Goal: Task Accomplishment & Management: Complete application form

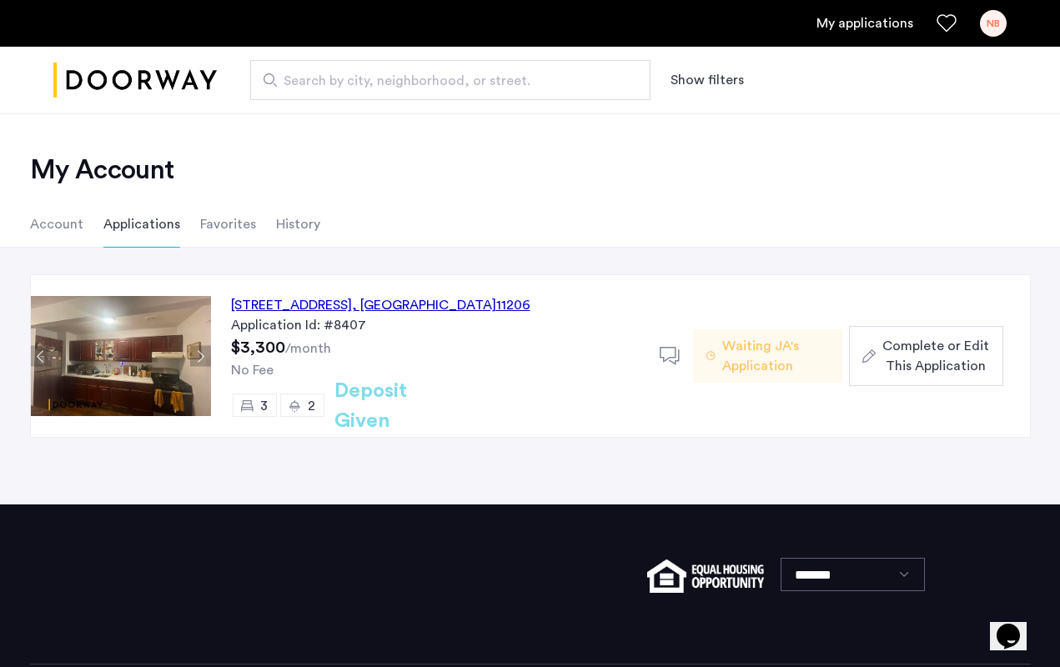
click at [942, 348] on span "Complete or Edit This Application" at bounding box center [935, 356] width 107 height 40
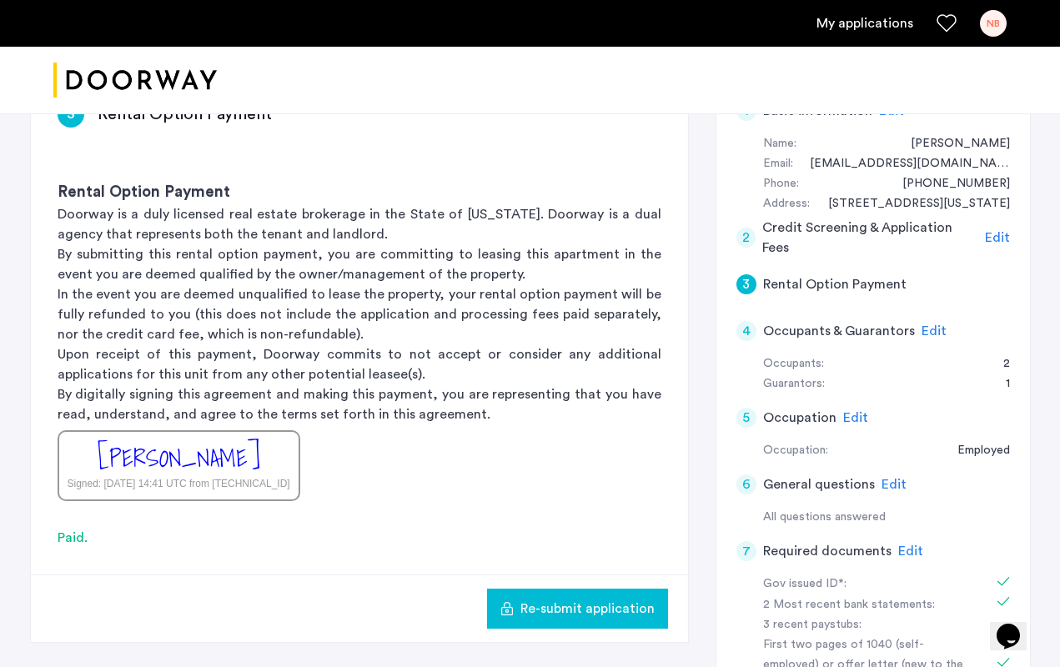
scroll to position [312, 0]
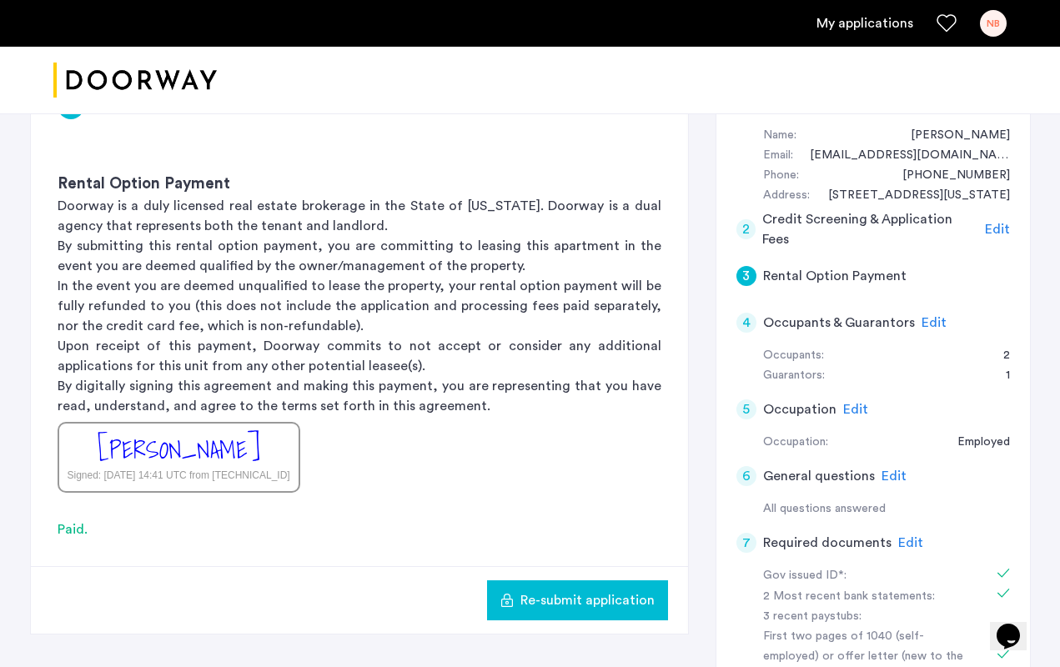
click at [932, 320] on span "Edit" at bounding box center [934, 322] width 25 height 13
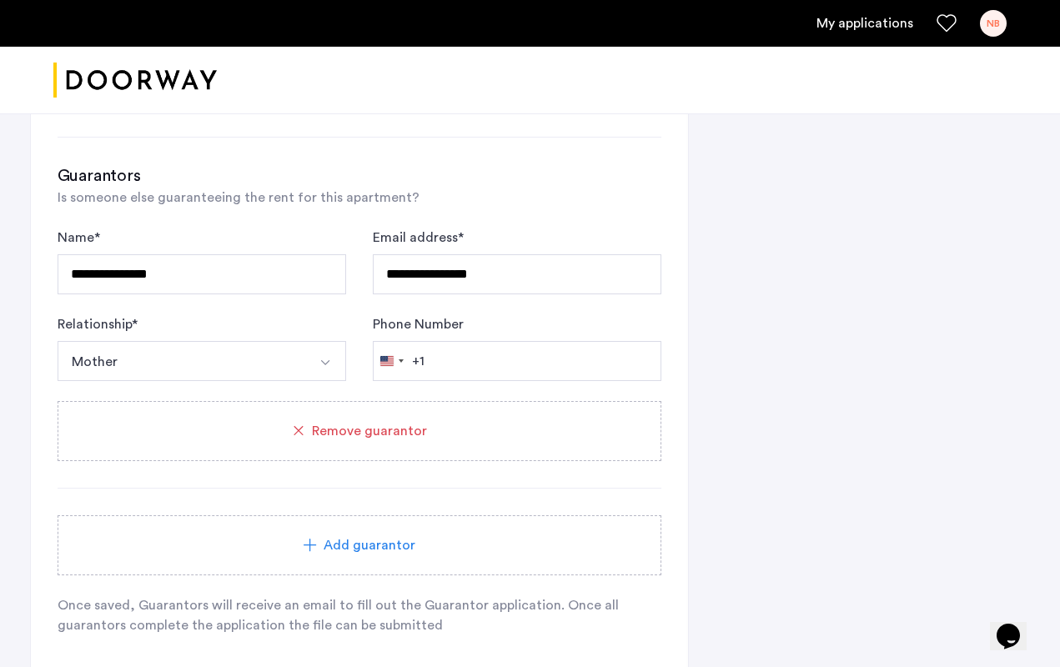
scroll to position [1177, 0]
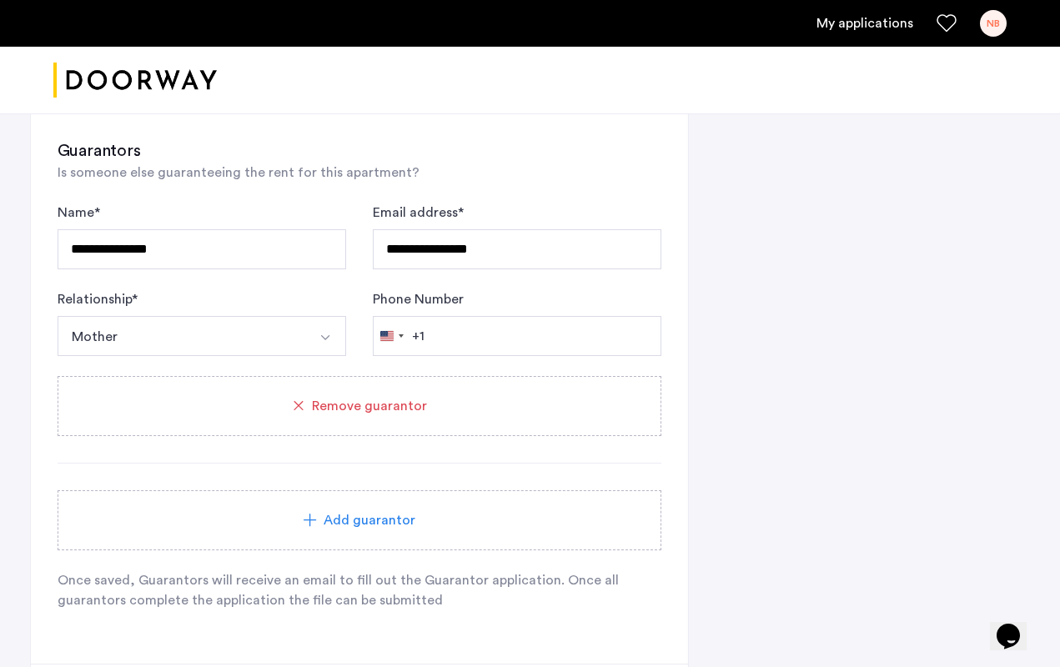
click at [376, 519] on span "Add guarantor" at bounding box center [370, 520] width 92 height 20
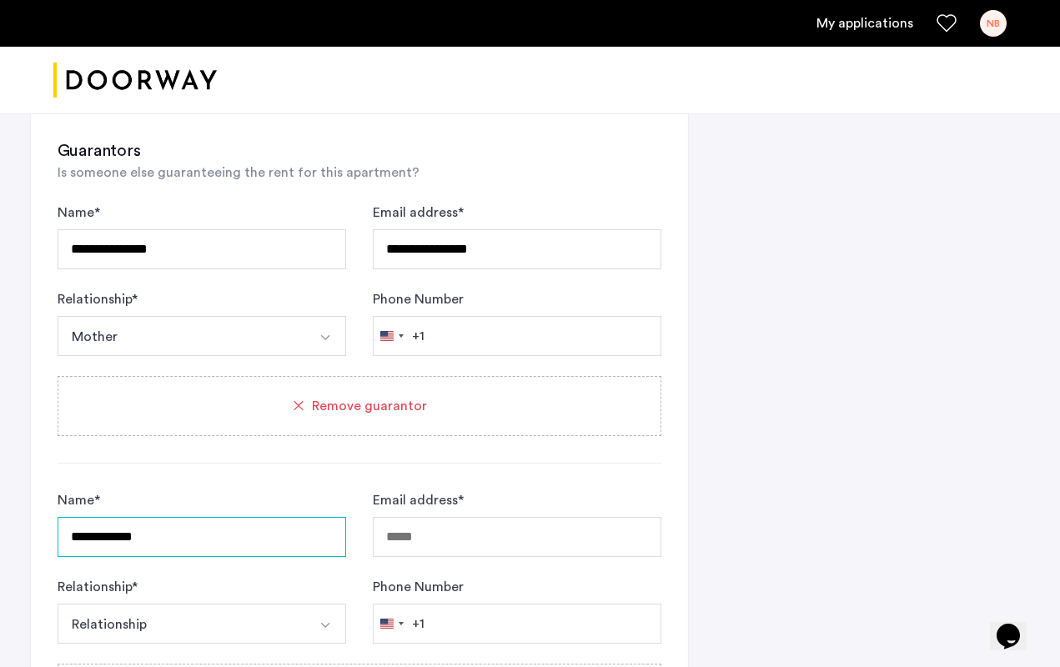
click at [102, 541] on input "**********" at bounding box center [202, 537] width 289 height 40
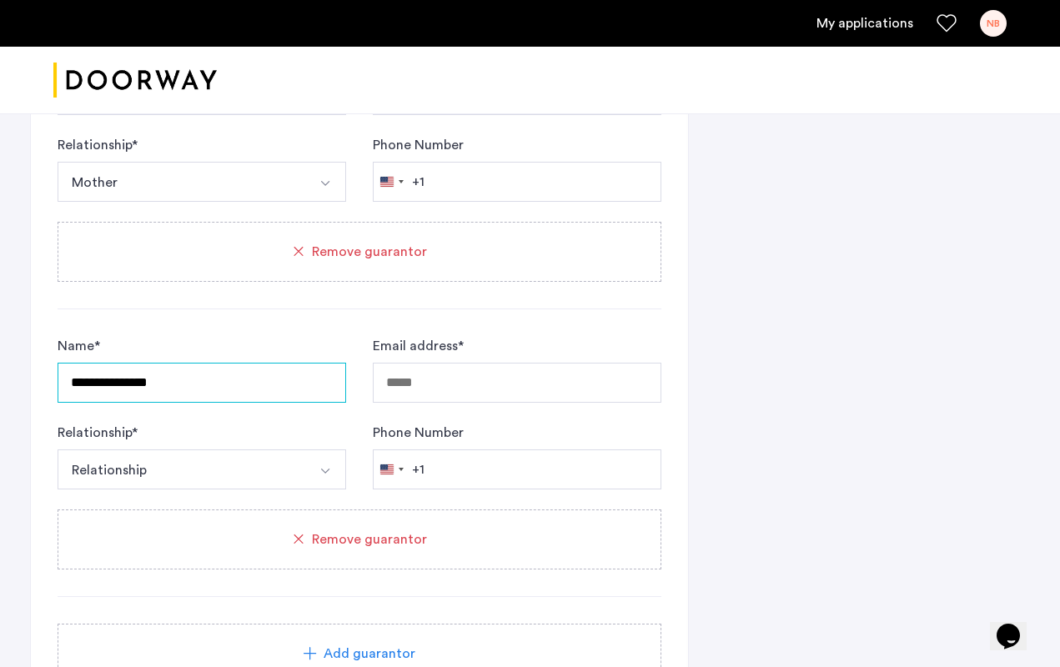
scroll to position [1407, 0]
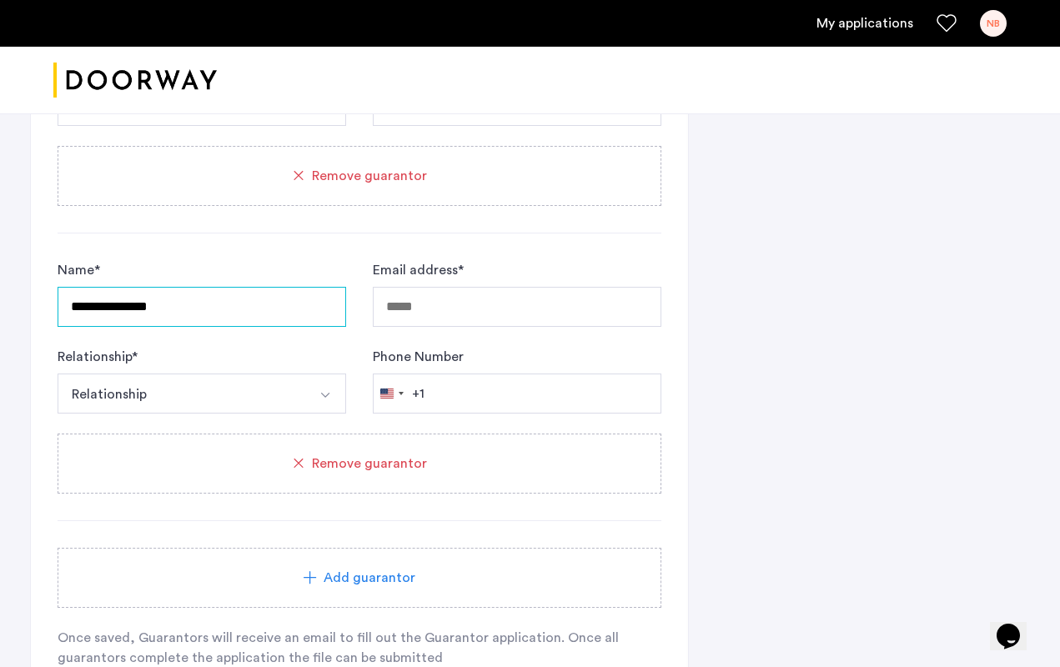
type input "**********"
click at [375, 562] on div "Add guarantor" at bounding box center [360, 578] width 604 height 60
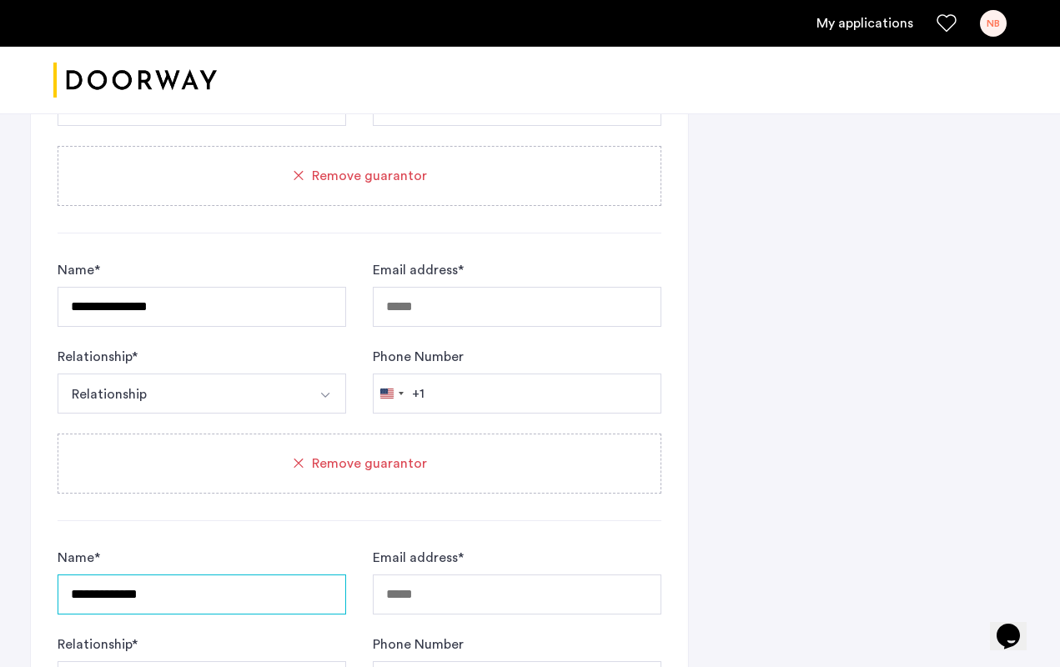
scroll to position [1537, 0]
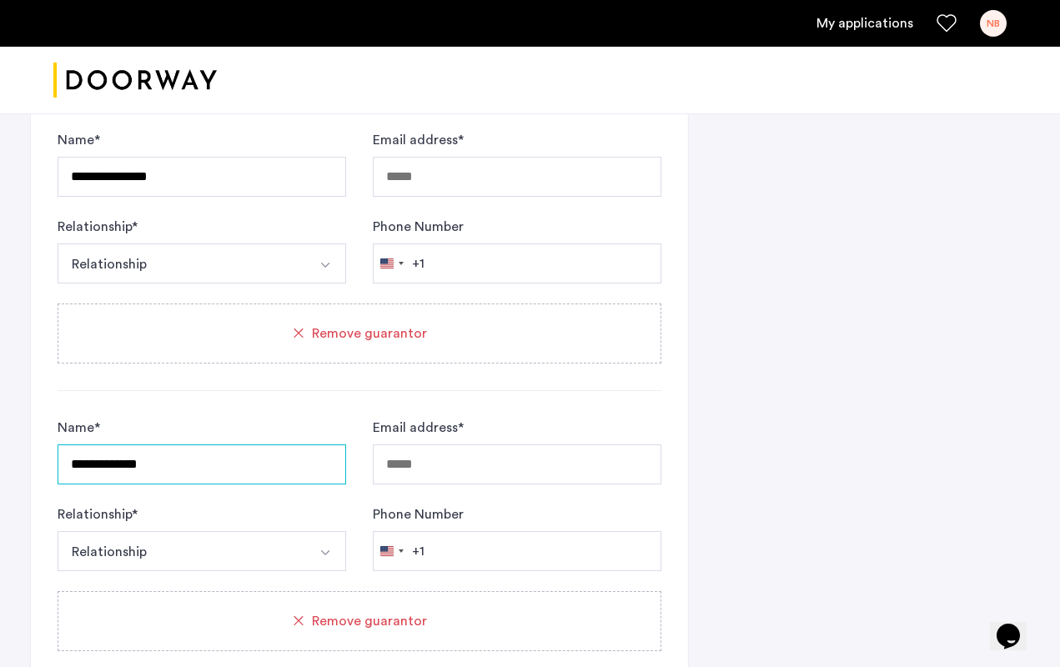
type input "**********"
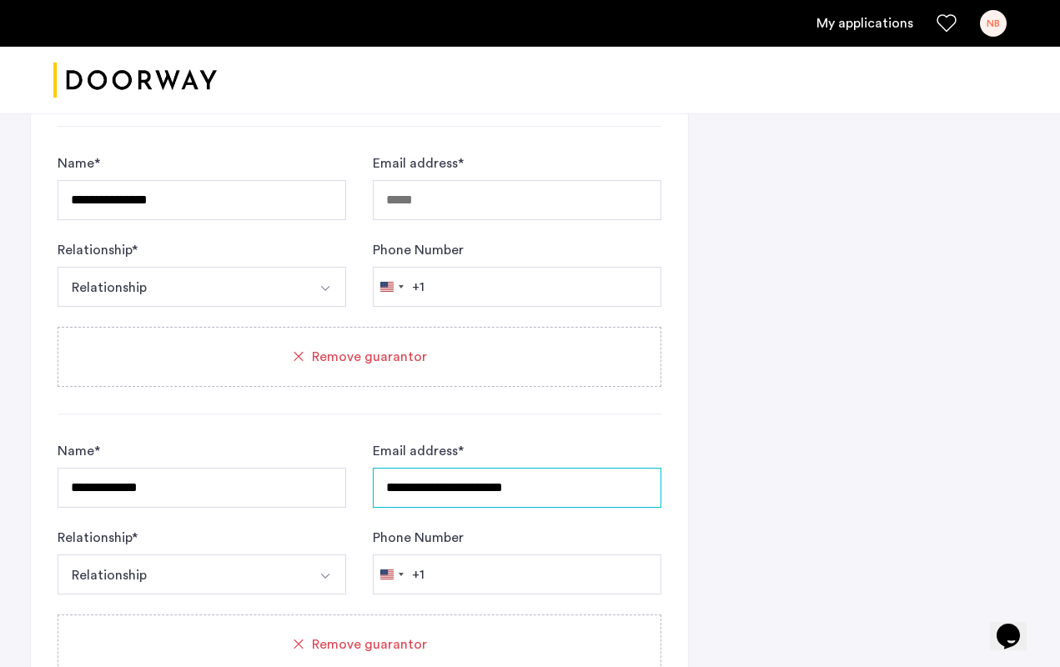
scroll to position [1511, 0]
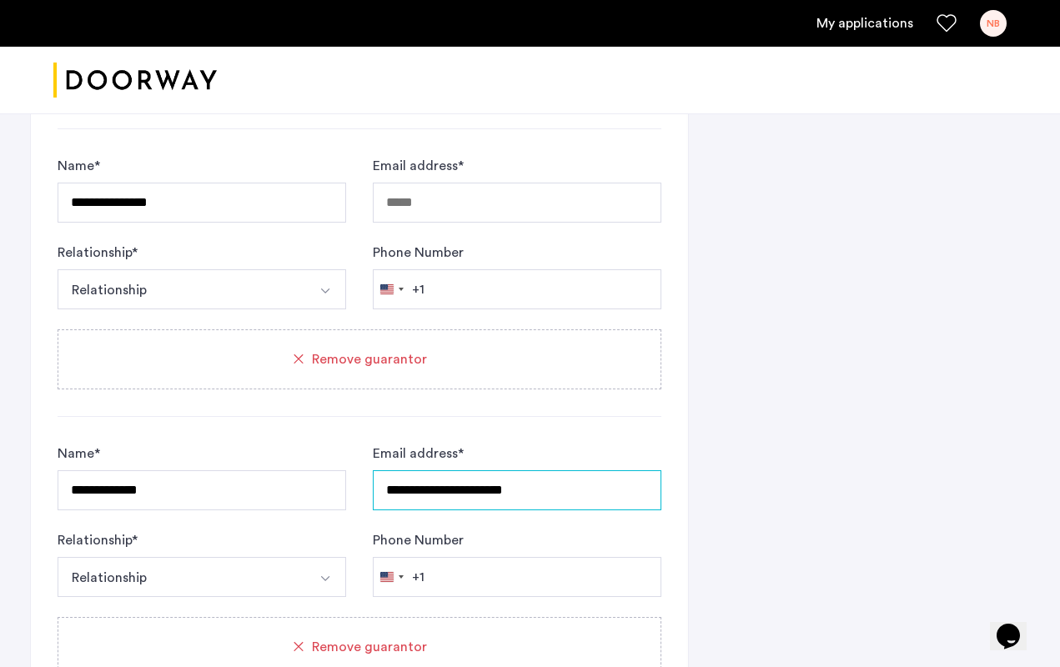
type input "**********"
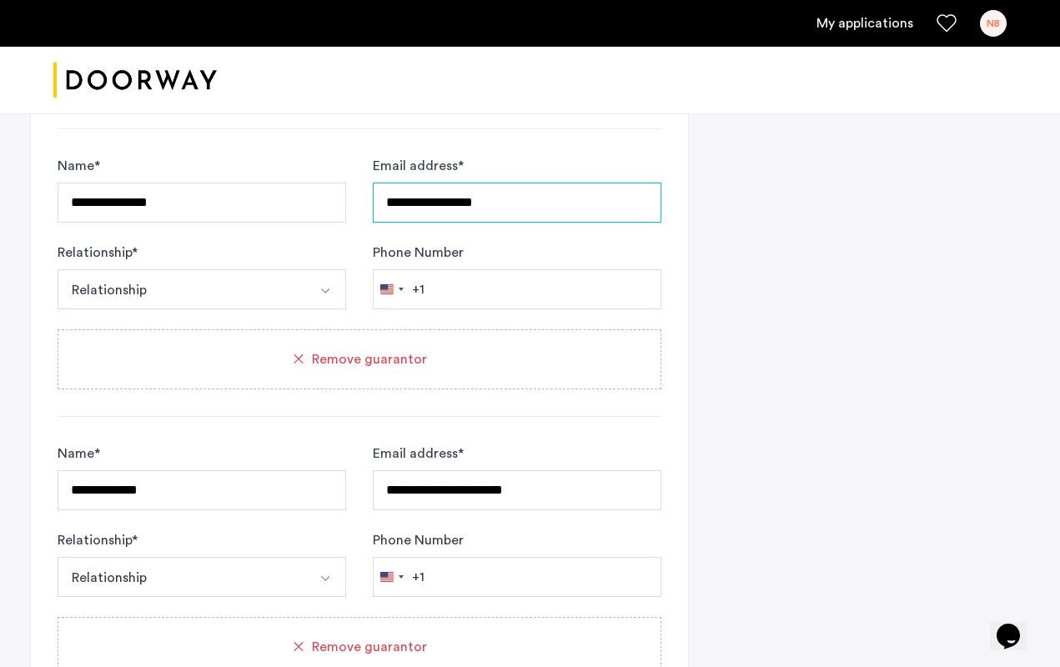
type input "**********"
click at [249, 296] on button "Relationship" at bounding box center [182, 289] width 249 height 40
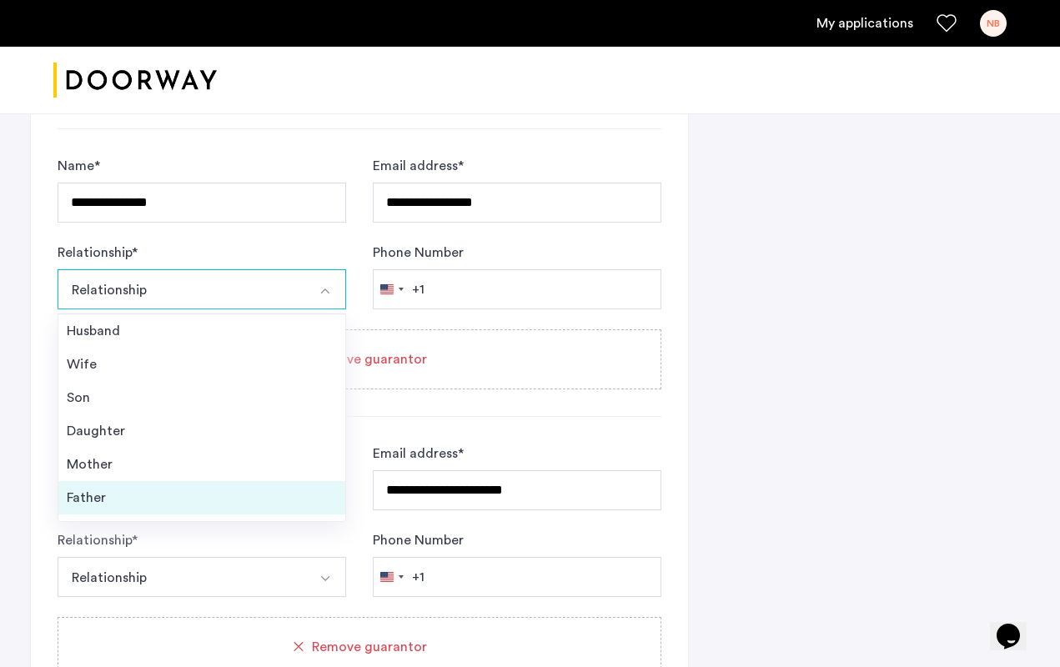
click at [122, 501] on div "Father" at bounding box center [202, 498] width 270 height 20
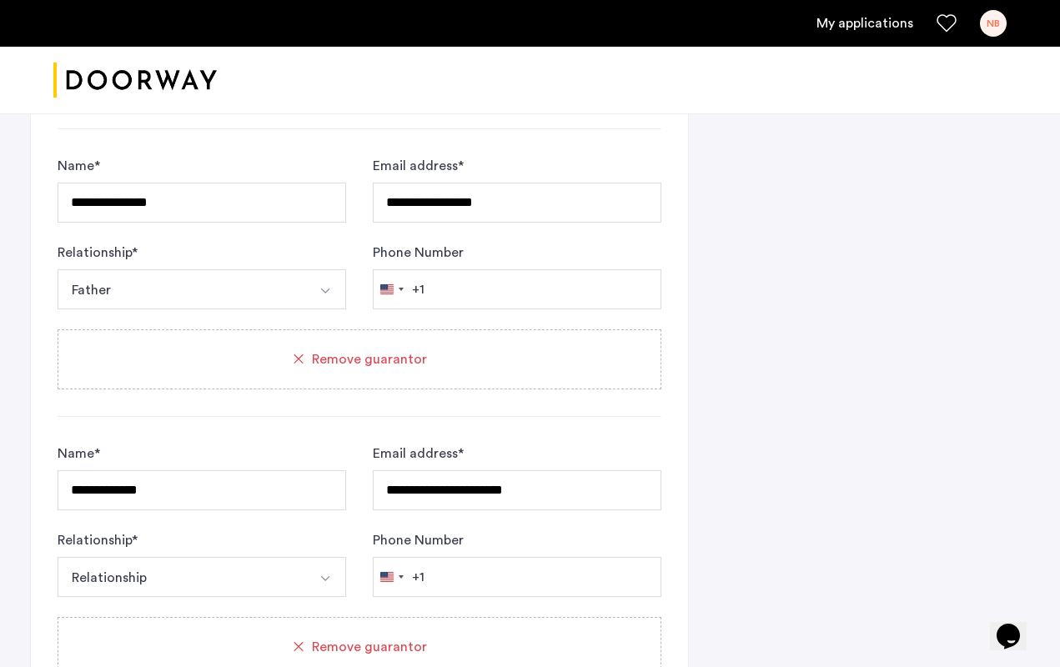
click at [173, 585] on button "Relationship" at bounding box center [182, 577] width 249 height 40
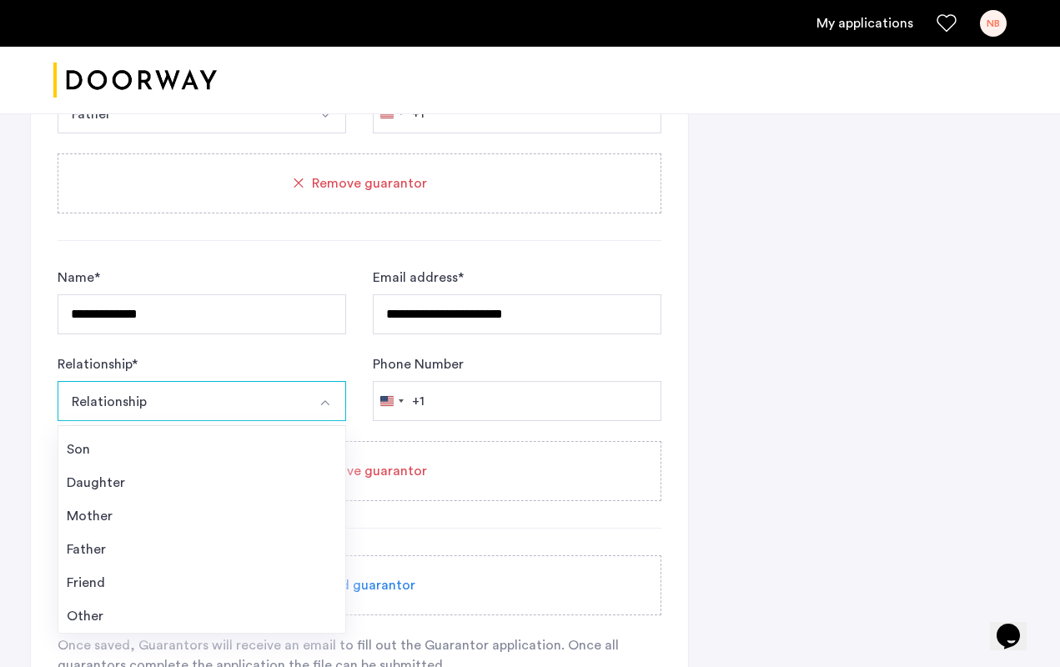
scroll to position [1755, 0]
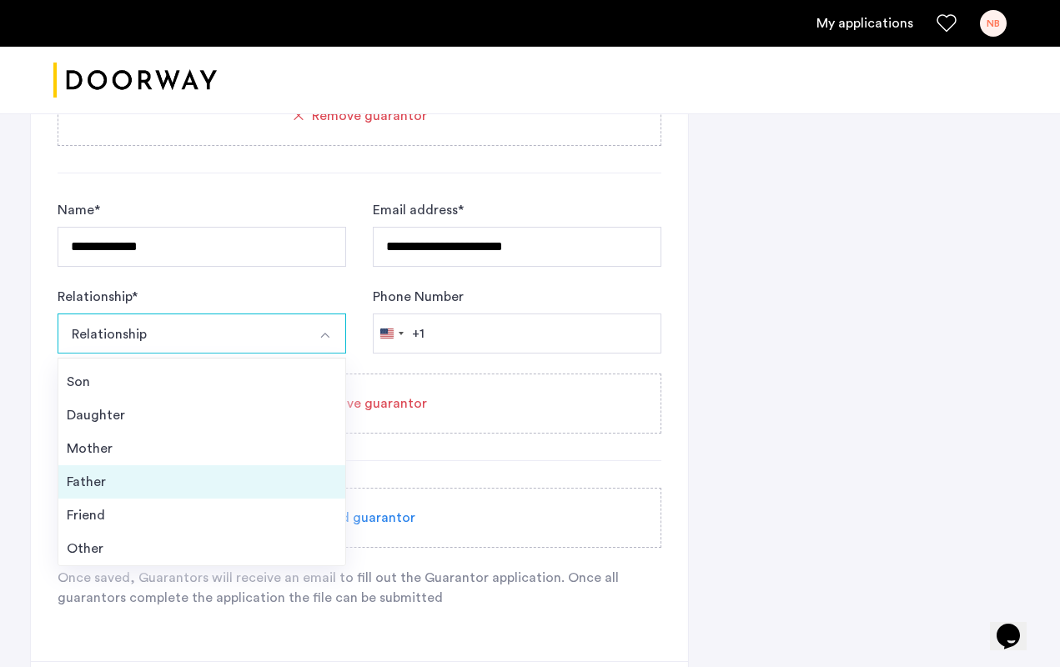
click at [158, 490] on div "Father" at bounding box center [202, 482] width 270 height 20
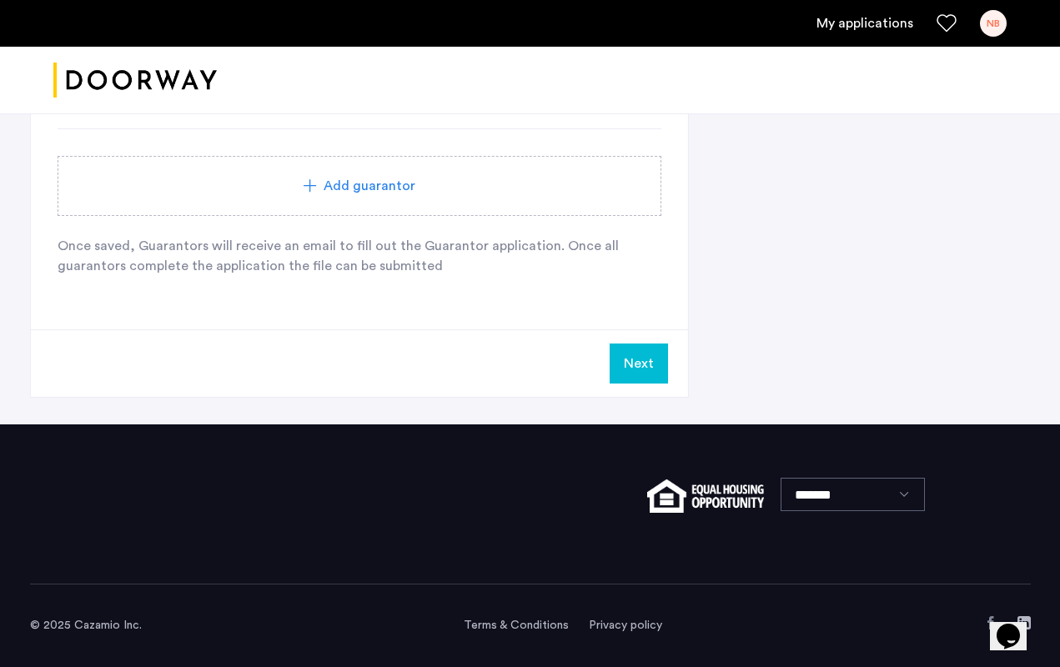
scroll to position [2088, 0]
click at [650, 374] on button "Next" at bounding box center [639, 364] width 58 height 40
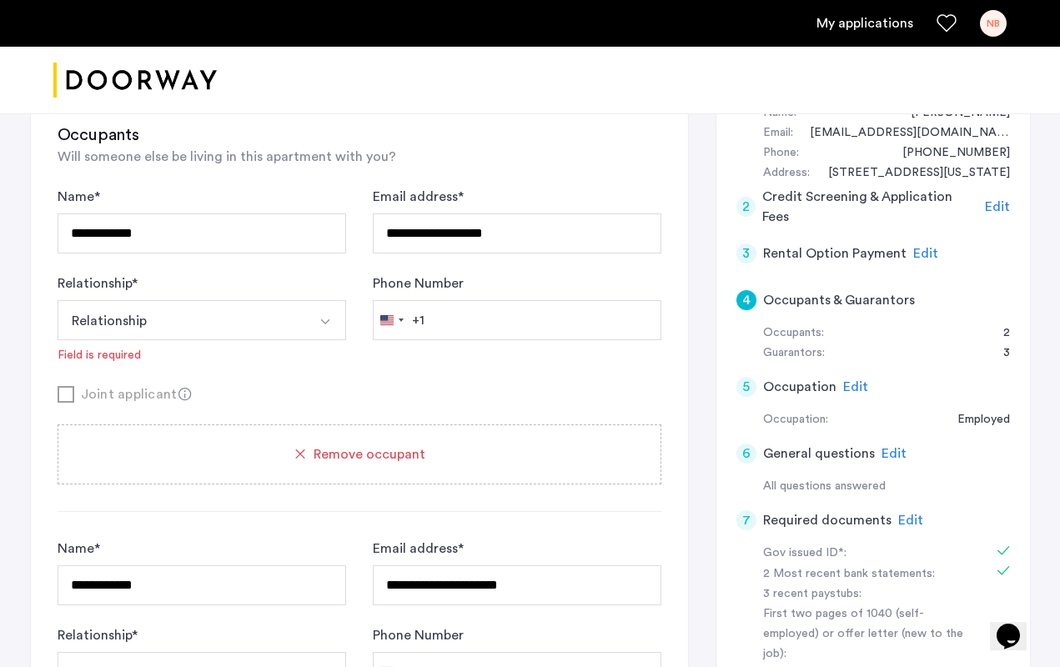
scroll to position [332, 0]
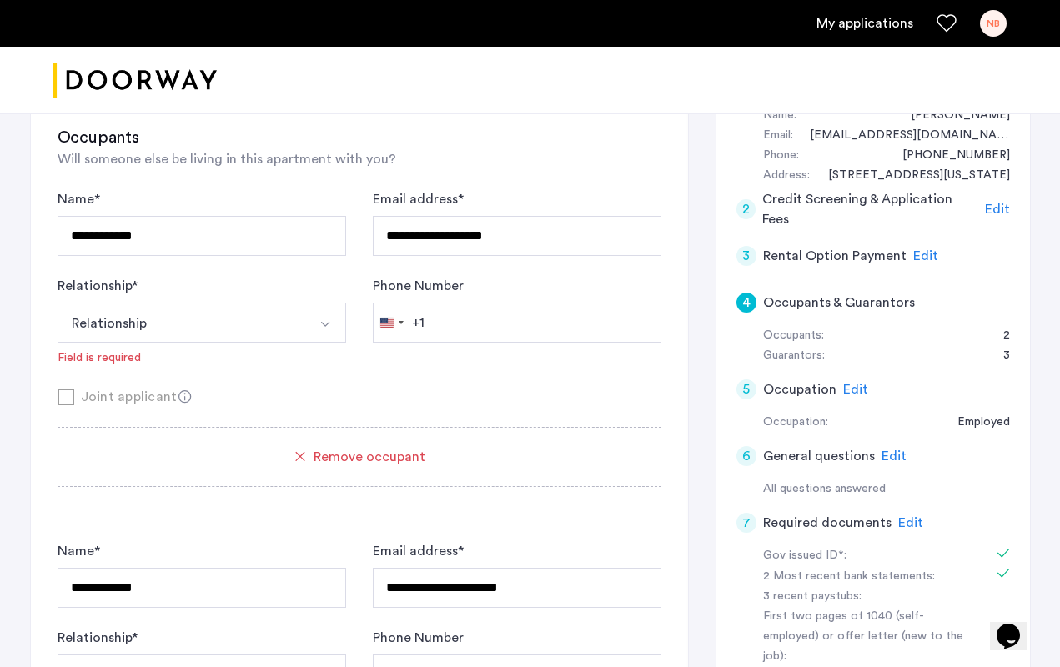
click at [230, 334] on button "Relationship" at bounding box center [182, 323] width 249 height 40
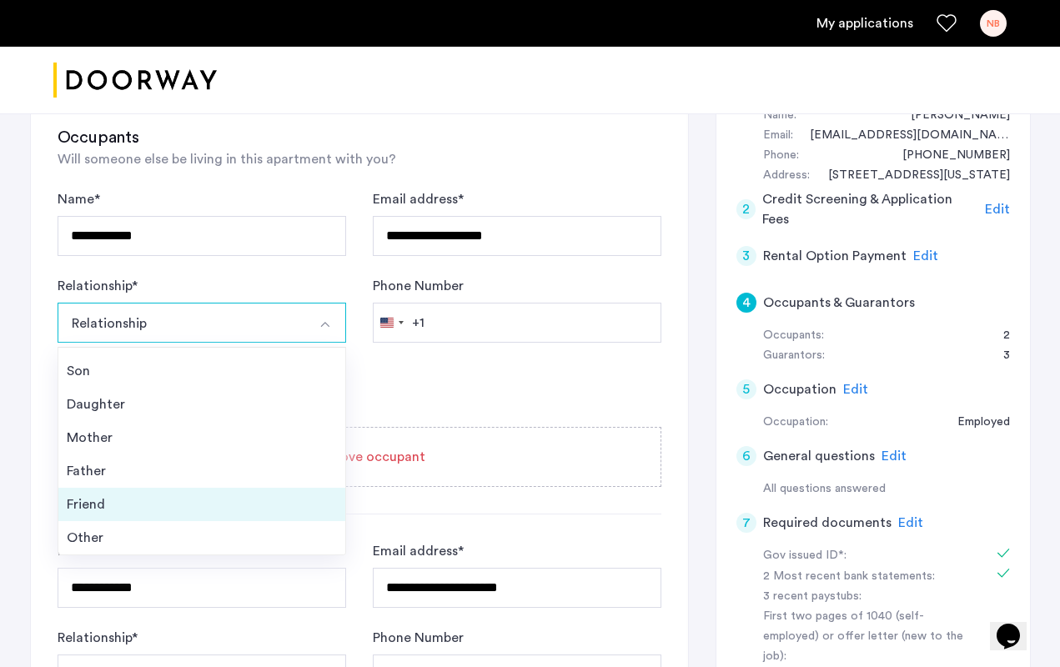
scroll to position [60, 0]
click at [128, 500] on div "Friend" at bounding box center [202, 505] width 270 height 20
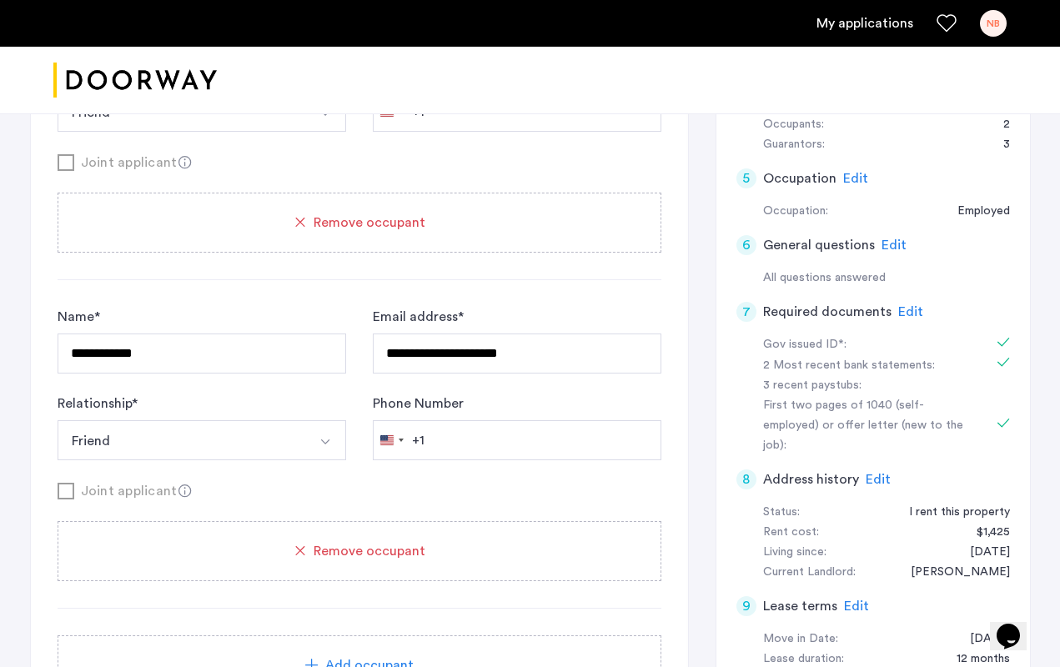
click at [199, 132] on button "Friend" at bounding box center [182, 112] width 249 height 40
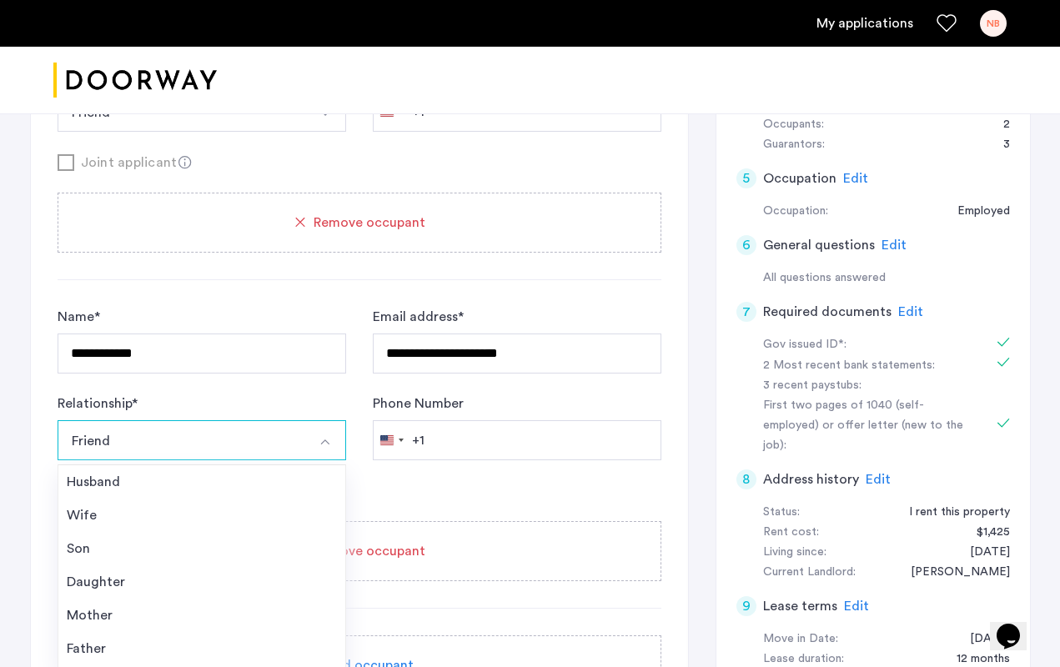
scroll to position [629, 0]
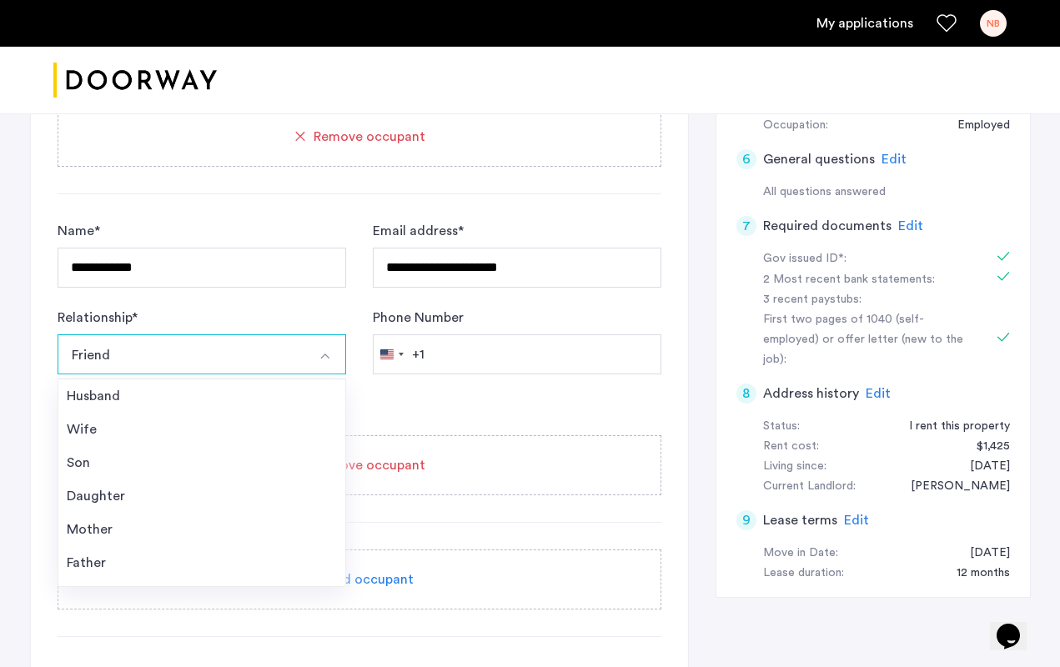
click at [214, 363] on button "Friend" at bounding box center [182, 354] width 249 height 40
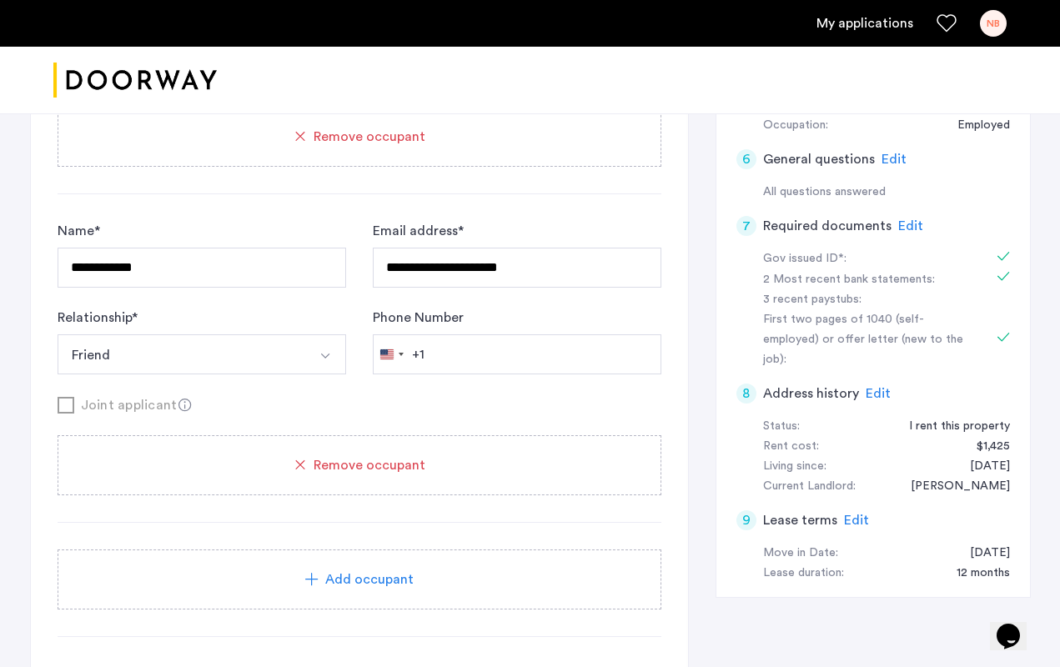
click at [274, 314] on div "Relationship * ****** Friend Husband Wife Son Daughter Mother Father Friend Oth…" at bounding box center [202, 341] width 289 height 67
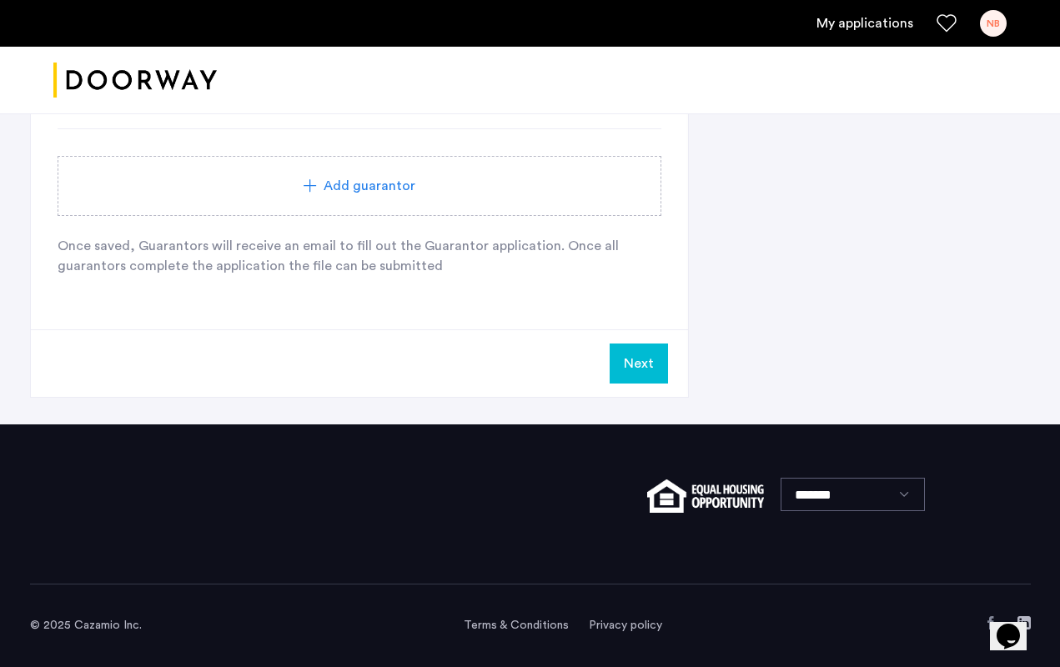
scroll to position [2065, 0]
click at [668, 364] on div "Next" at bounding box center [359, 363] width 657 height 68
click at [650, 364] on button "Next" at bounding box center [639, 364] width 58 height 40
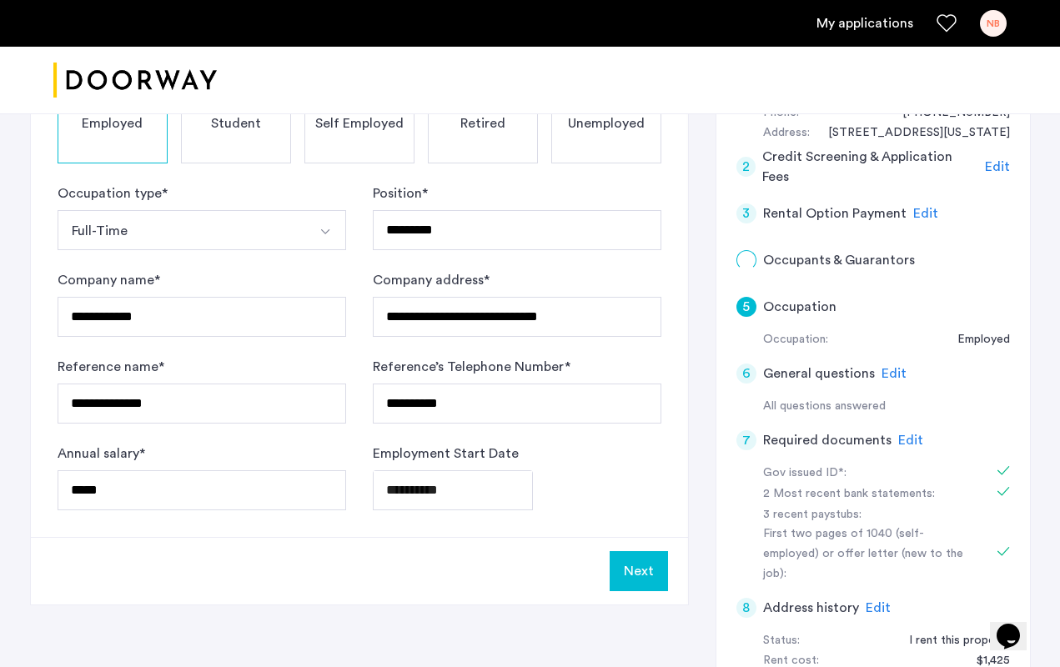
scroll to position [375, 0]
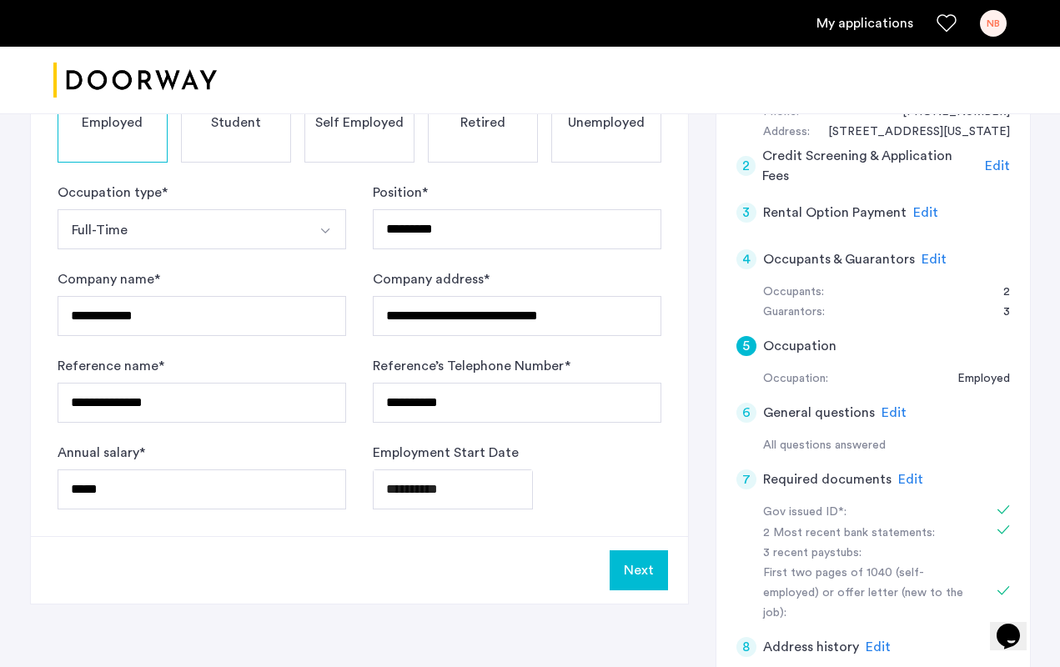
click at [633, 557] on button "Next" at bounding box center [639, 570] width 58 height 40
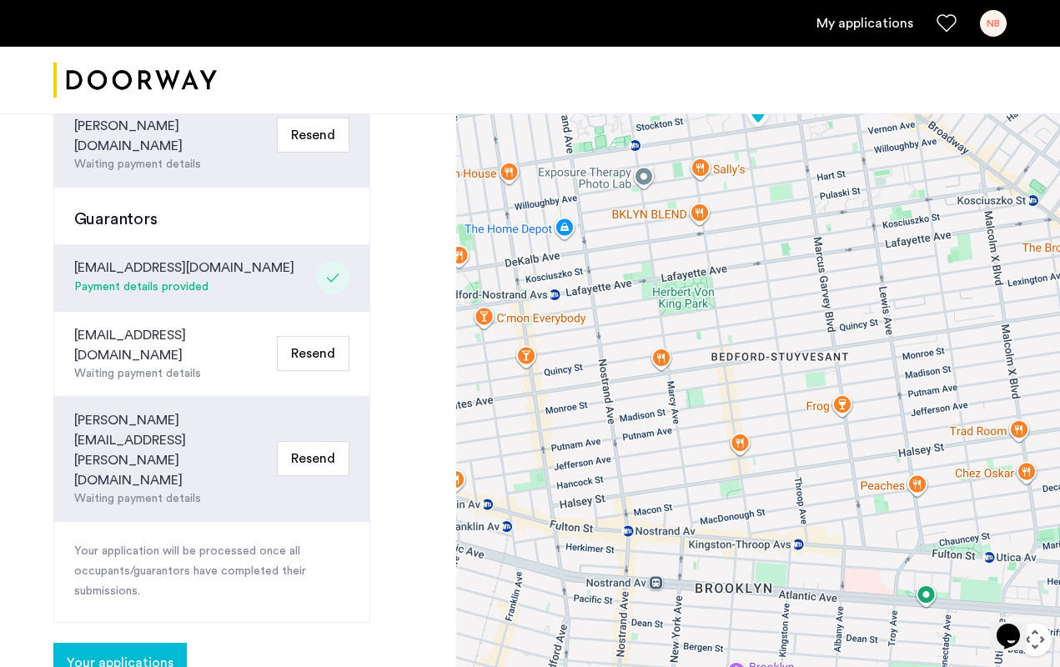
scroll to position [584, 0]
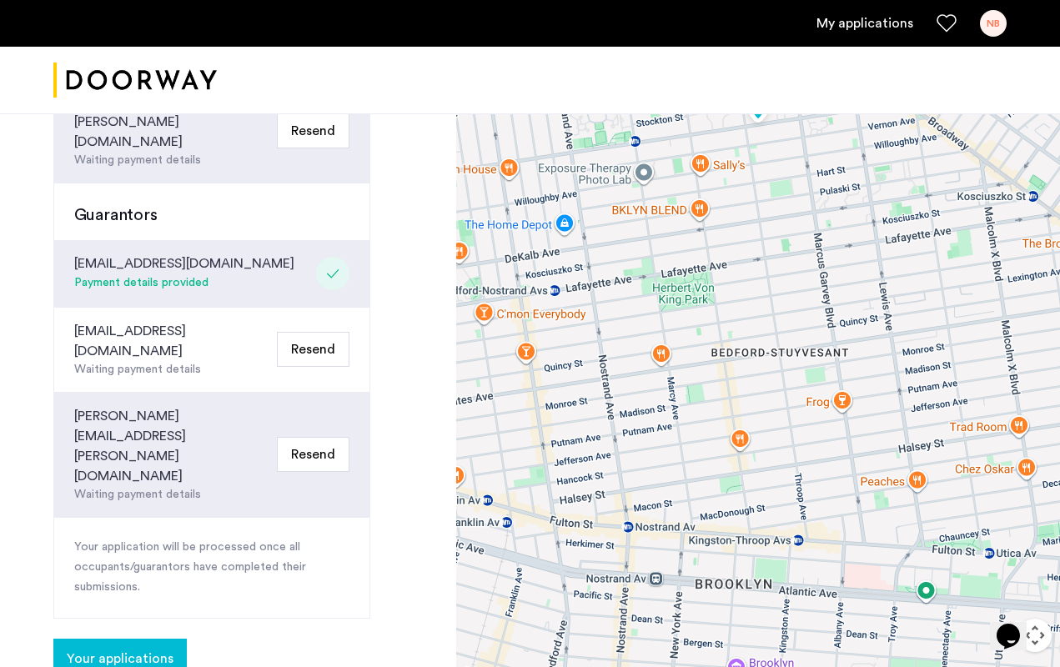
click at [157, 649] on span "Your applications" at bounding box center [120, 659] width 107 height 20
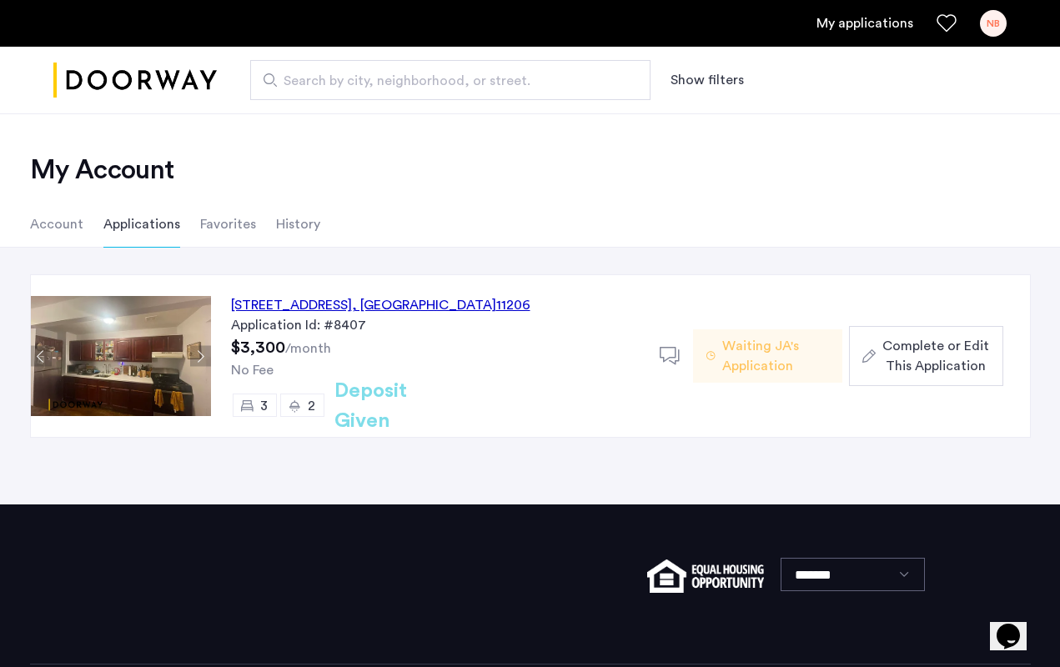
click at [932, 354] on span "Complete or Edit This Application" at bounding box center [935, 356] width 107 height 40
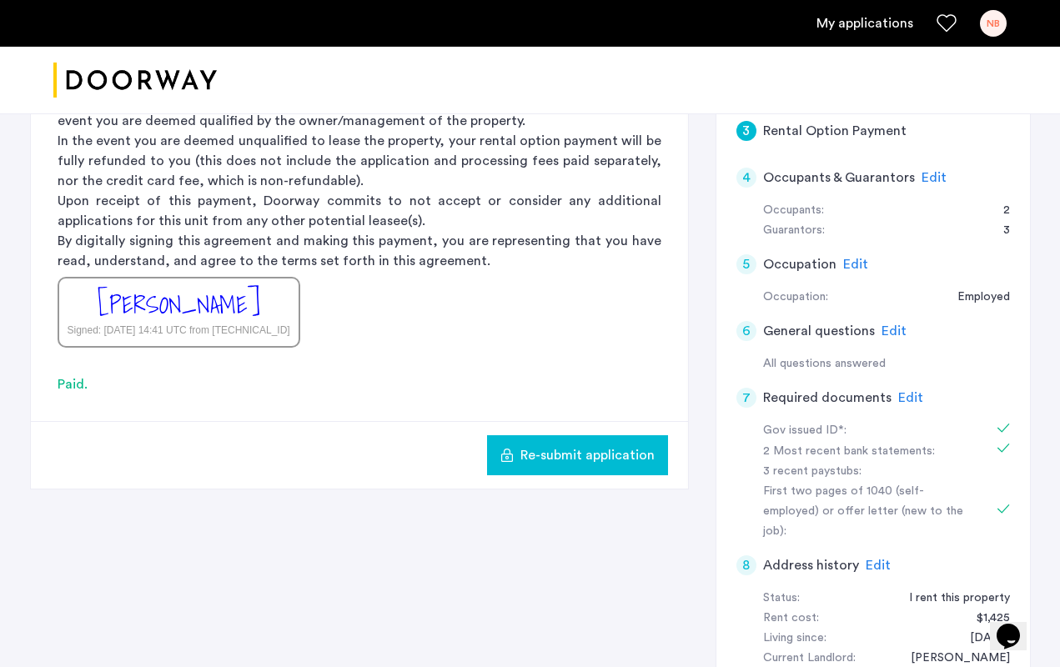
scroll to position [485, 0]
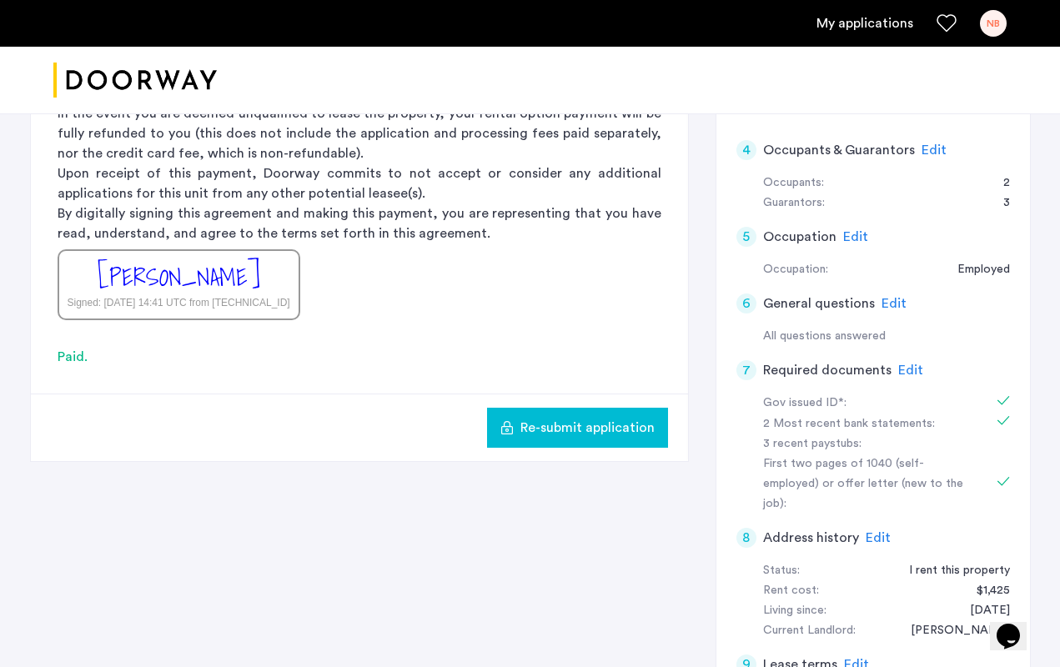
click at [588, 416] on button "Re-submit application" at bounding box center [577, 428] width 181 height 40
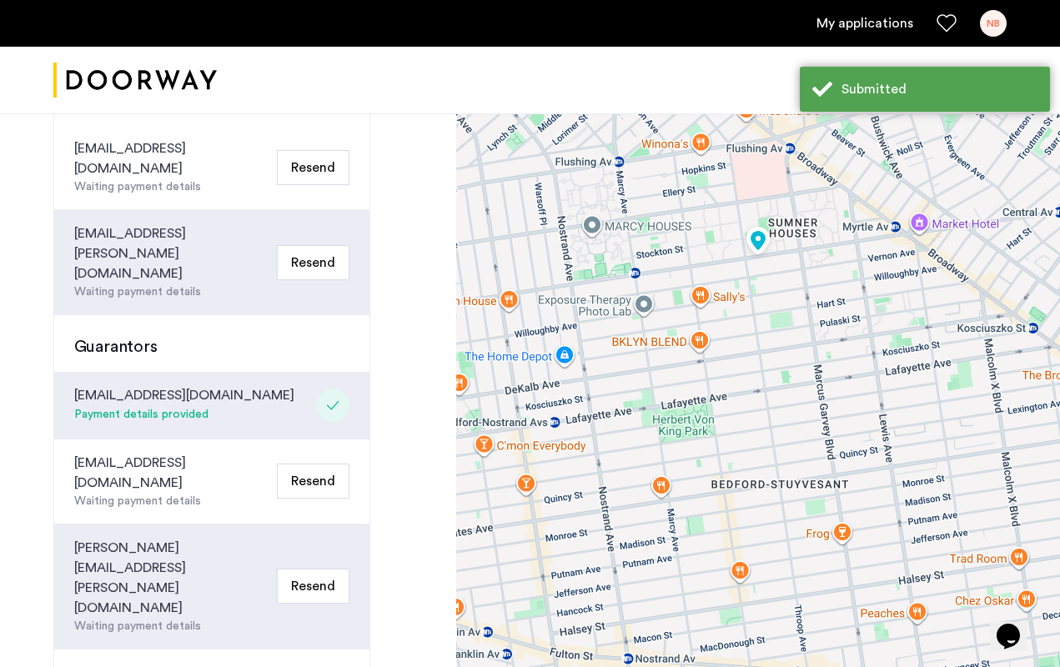
scroll to position [403, 0]
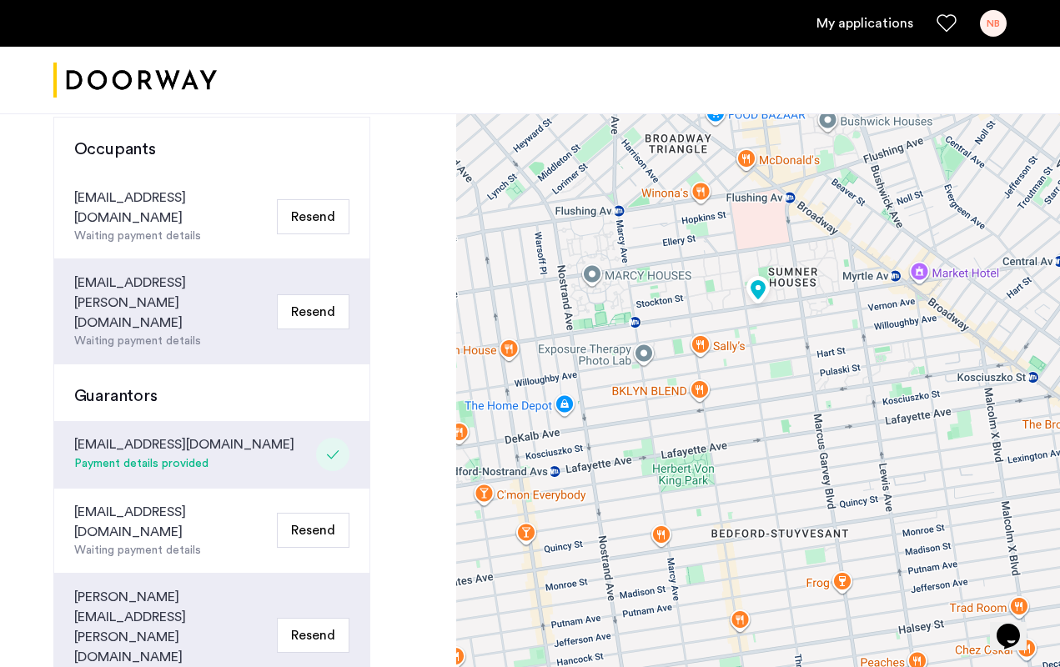
drag, startPoint x: 209, startPoint y: 279, endPoint x: 67, endPoint y: 278, distance: 142.6
click at [67, 278] on div "[EMAIL_ADDRESS][PERSON_NAME][DOMAIN_NAME] Waiting payment details Resend" at bounding box center [211, 311] width 315 height 105
click at [224, 364] on div "Guarantors" at bounding box center [211, 392] width 315 height 57
drag, startPoint x: 222, startPoint y: 401, endPoint x: 76, endPoint y: 402, distance: 146.0
click at [76, 421] on div "[EMAIL_ADDRESS][DOMAIN_NAME] Payment details provided" at bounding box center [211, 455] width 315 height 68
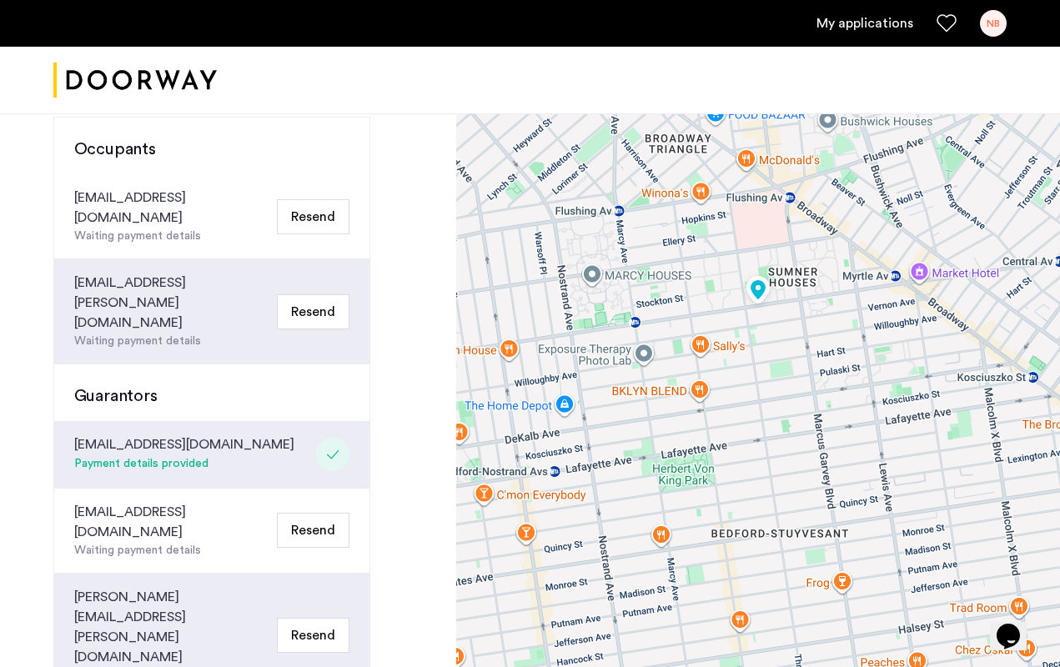
click at [217, 421] on div "[EMAIL_ADDRESS][DOMAIN_NAME] Payment details provided" at bounding box center [211, 455] width 315 height 68
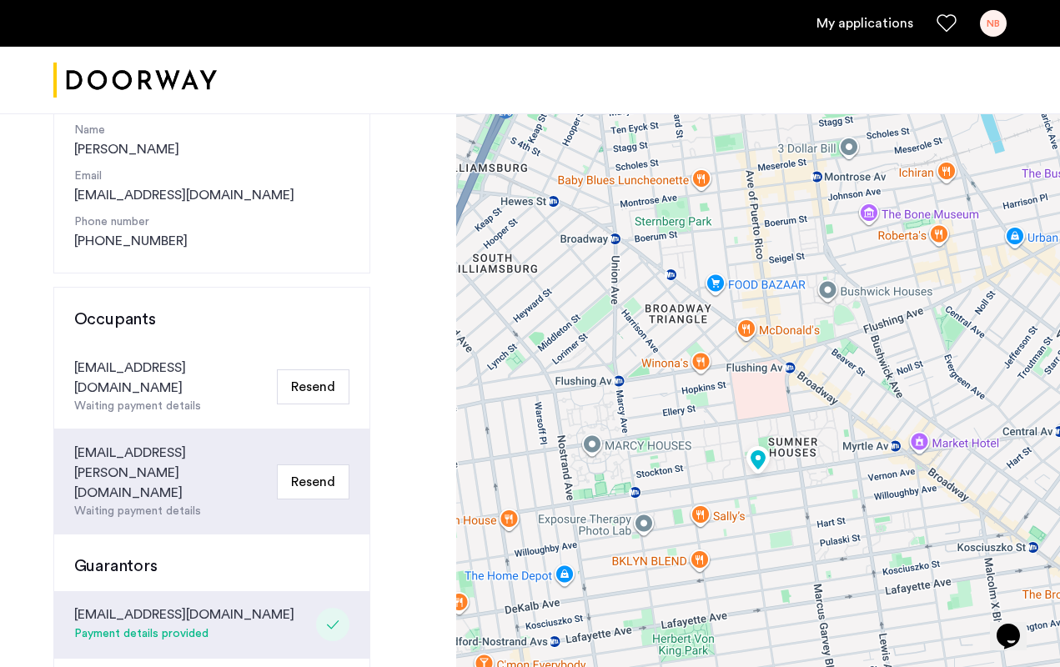
scroll to position [230, 0]
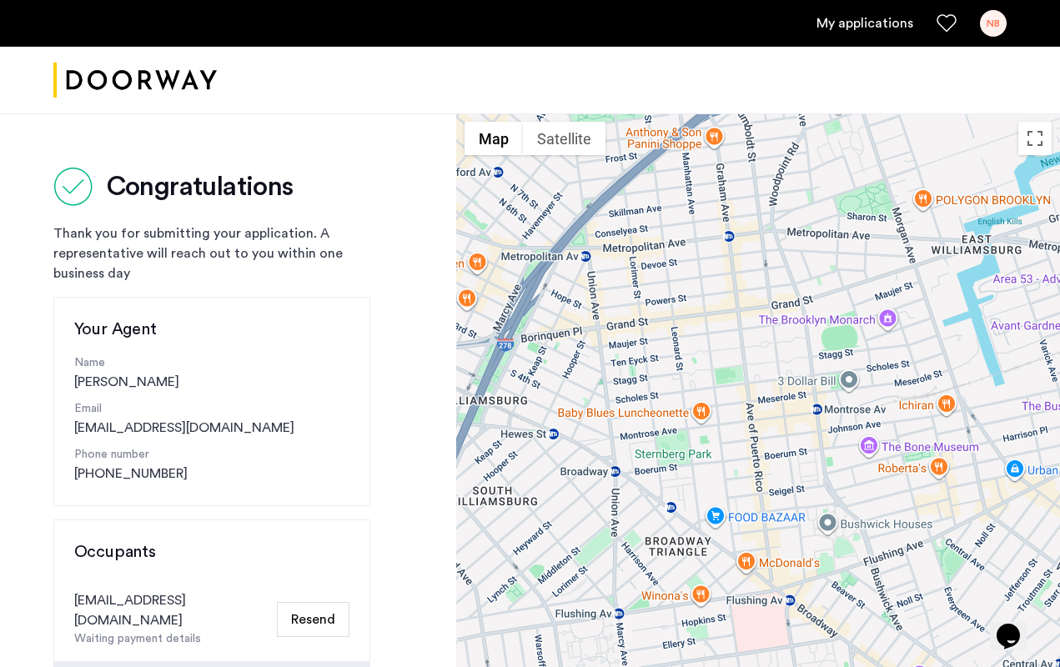
scroll to position [-2, 0]
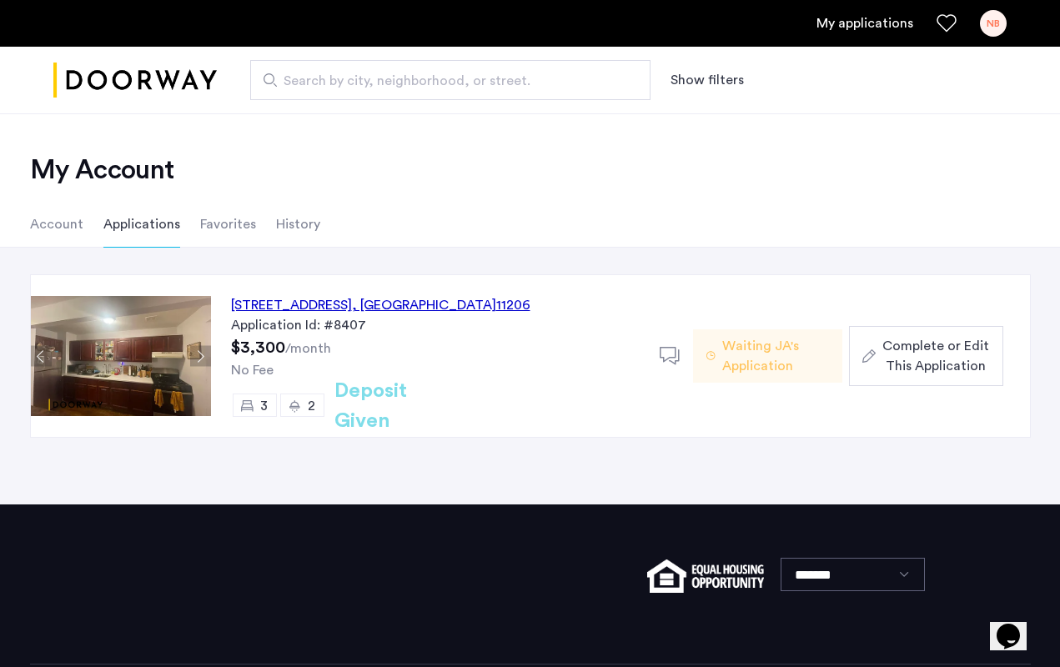
click at [751, 351] on span "Waiting JA's Application" at bounding box center [775, 356] width 107 height 40
click at [371, 313] on div "964 Myrtle Avenue, Unit 2, Brooklyn , NY 11206" at bounding box center [380, 305] width 299 height 20
click at [926, 367] on span "Complete or Edit This Application" at bounding box center [935, 356] width 107 height 40
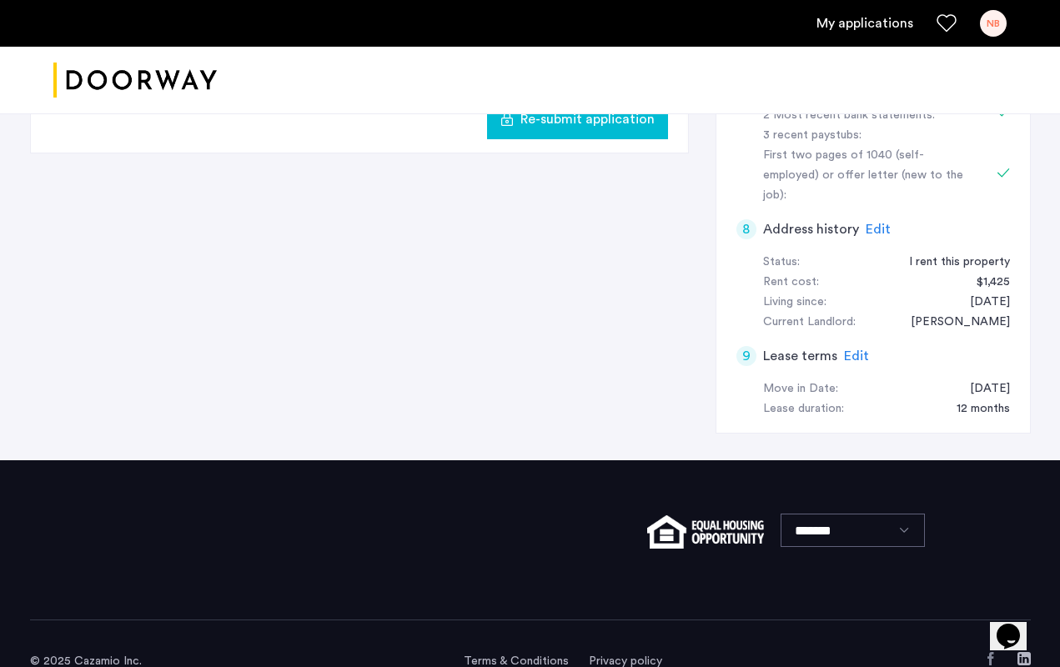
scroll to position [792, 0]
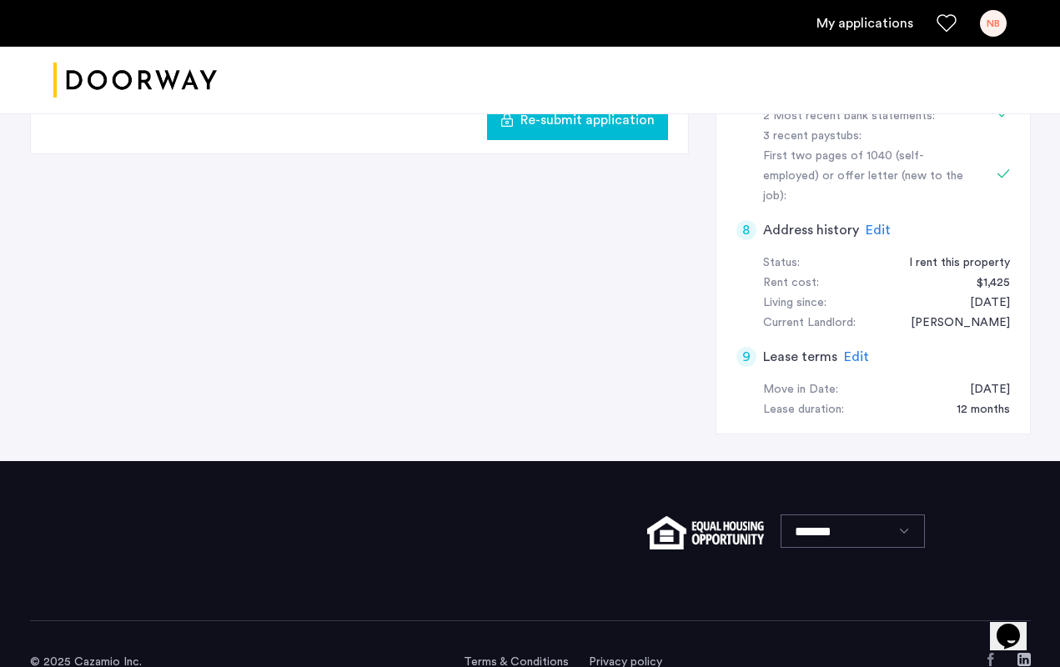
click at [614, 130] on button "Re-submit application" at bounding box center [577, 120] width 181 height 40
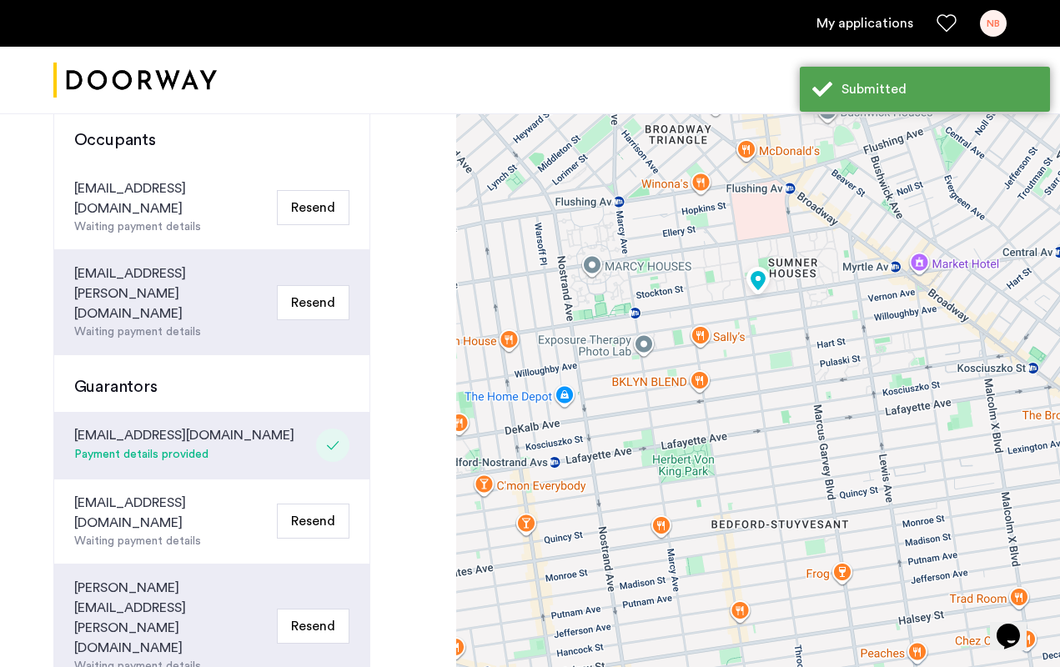
scroll to position [410, 0]
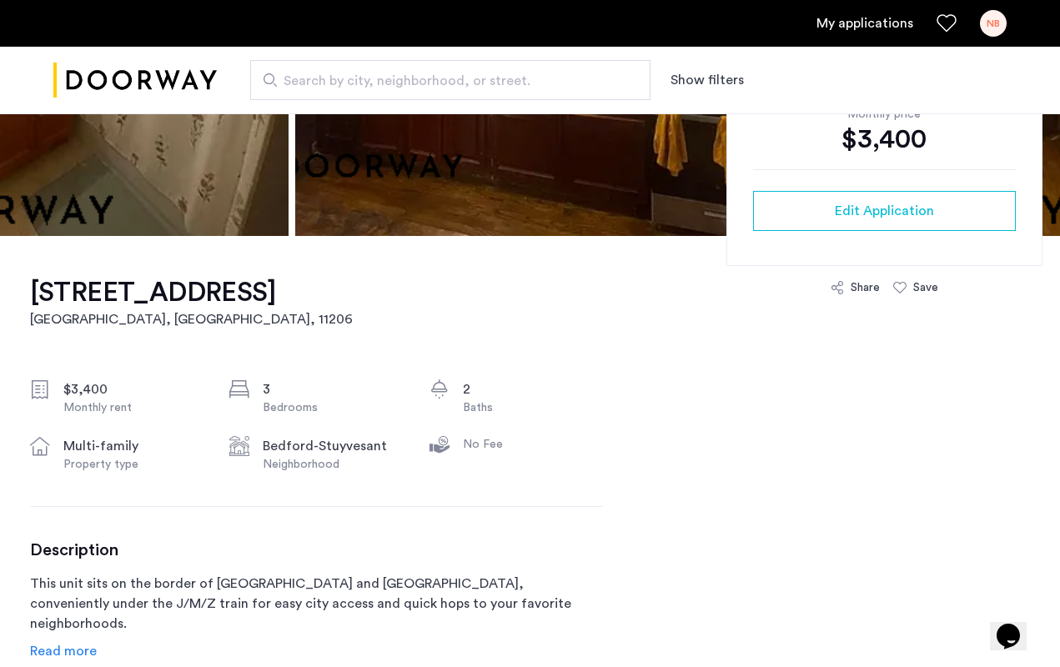
scroll to position [272, 0]
